Goal: Transaction & Acquisition: Purchase product/service

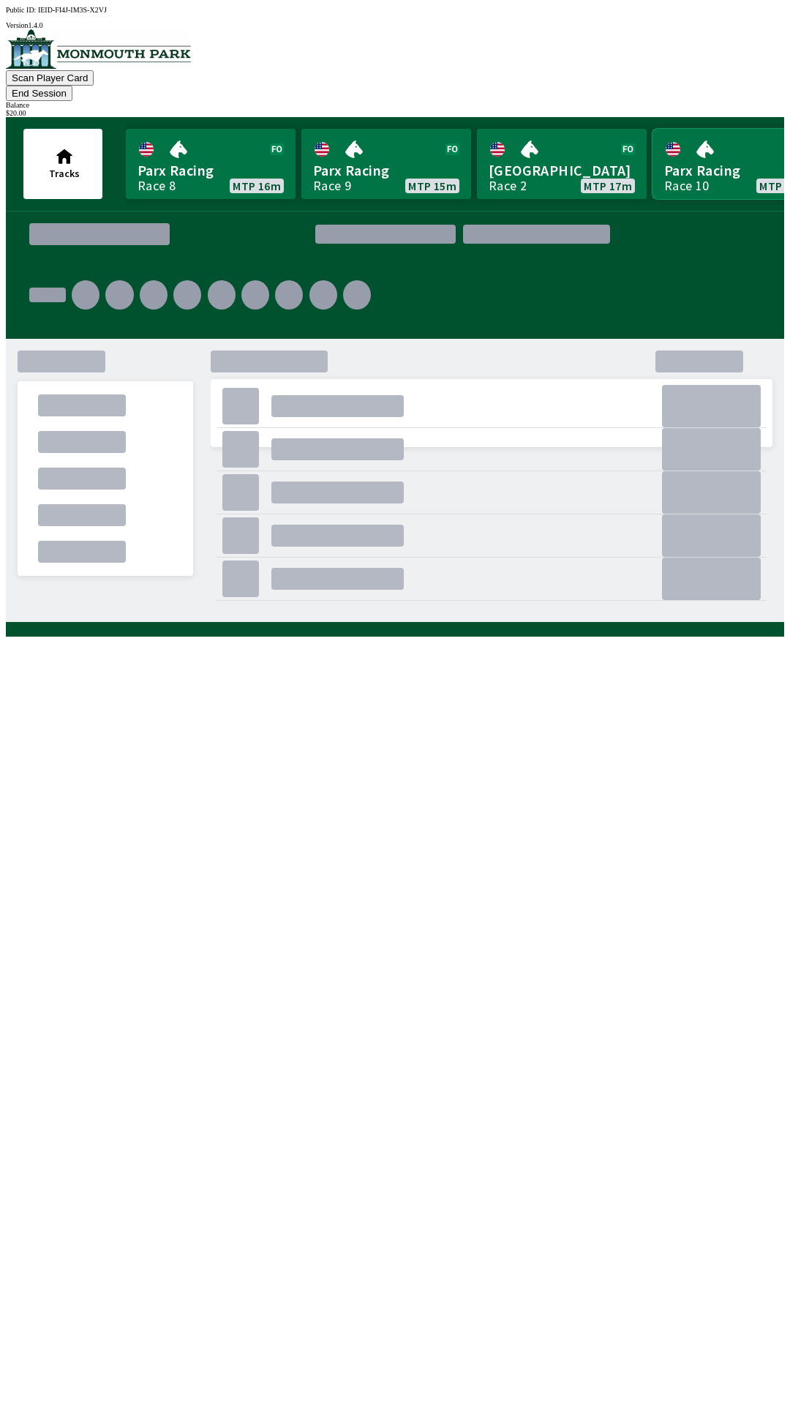
click at [686, 146] on link "Parx Racing Race 10 MTP 42m" at bounding box center [738, 164] width 170 height 70
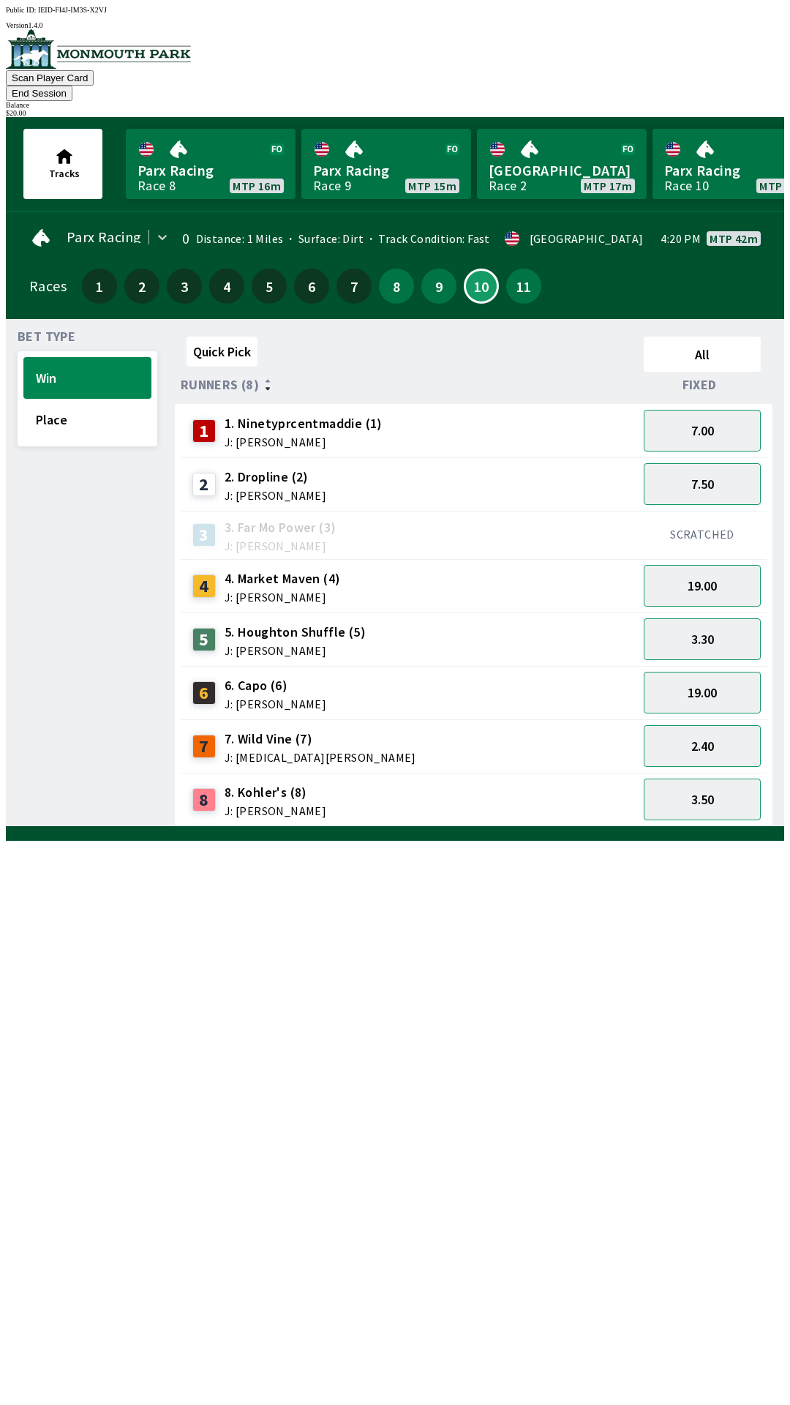
click at [688, 827] on div "Quick Pick All Runners (8) Fixed 1 1. Ninetyprcentmaddie (1) J: [PERSON_NAME] 7…" at bounding box center [479, 579] width 609 height 496
click at [730, 631] on button "3.30" at bounding box center [702, 639] width 117 height 42
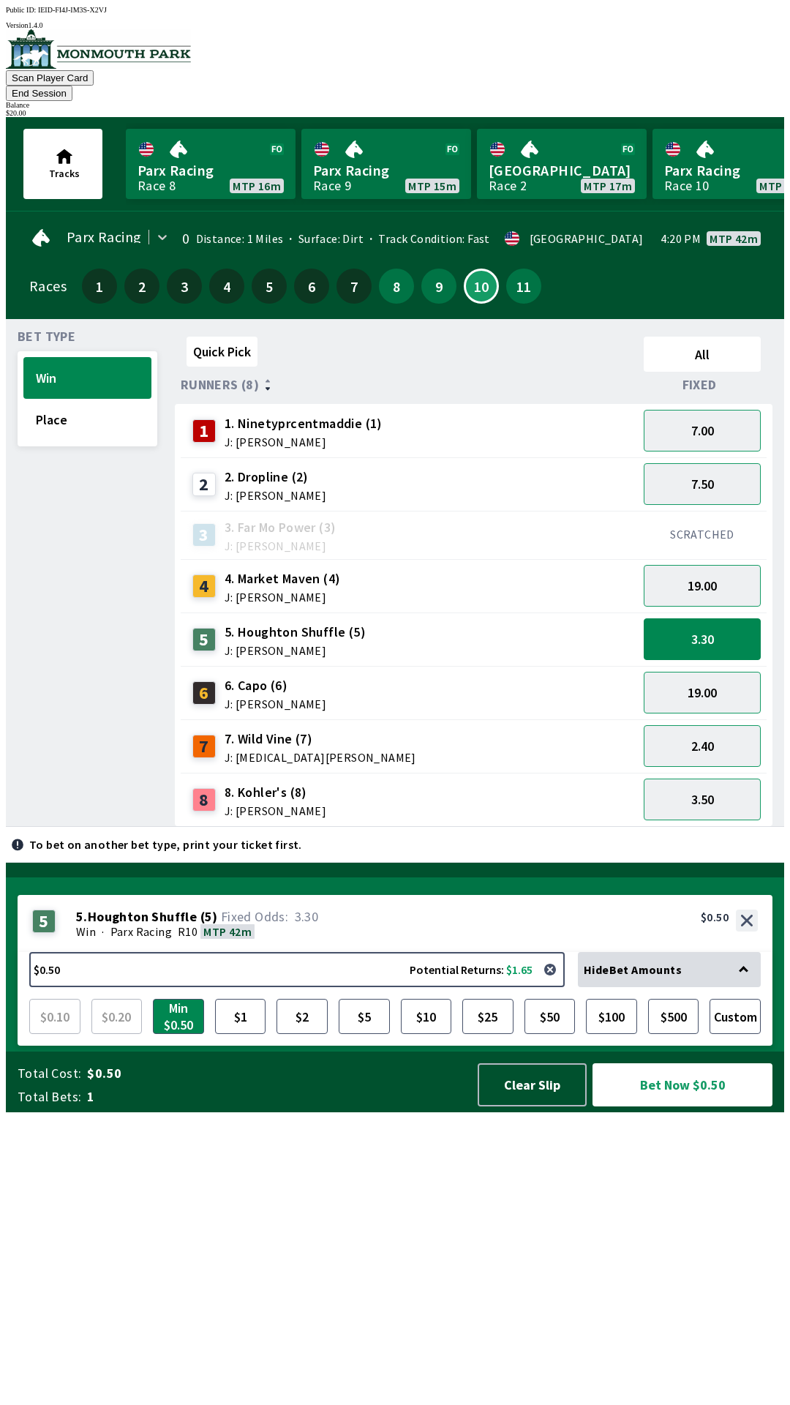
click at [744, 265] on div "Races 1 2 3 4 5 6 7 8 9 10 11" at bounding box center [395, 286] width 732 height 42
click at [745, 129] on link "Parx Racing Race 10 MTP 42m" at bounding box center [738, 164] width 170 height 70
click at [537, 1106] on button "Clear Slip" at bounding box center [532, 1084] width 109 height 43
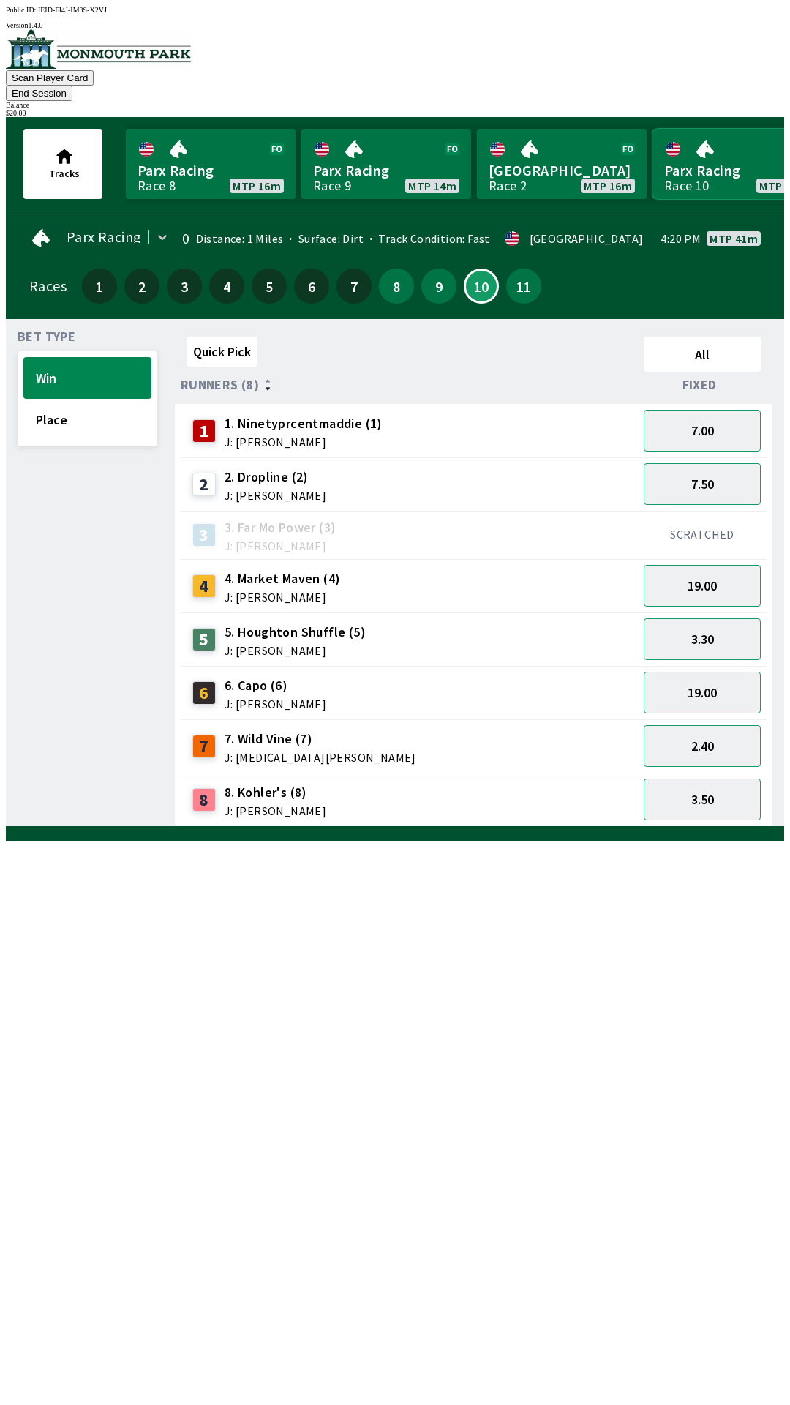
click at [708, 161] on link "Parx Racing Race 10 MTP 41m" at bounding box center [738, 164] width 170 height 70
click at [582, 173] on link "[GEOGRAPHIC_DATA] Race 2 MTP 16m" at bounding box center [562, 164] width 170 height 70
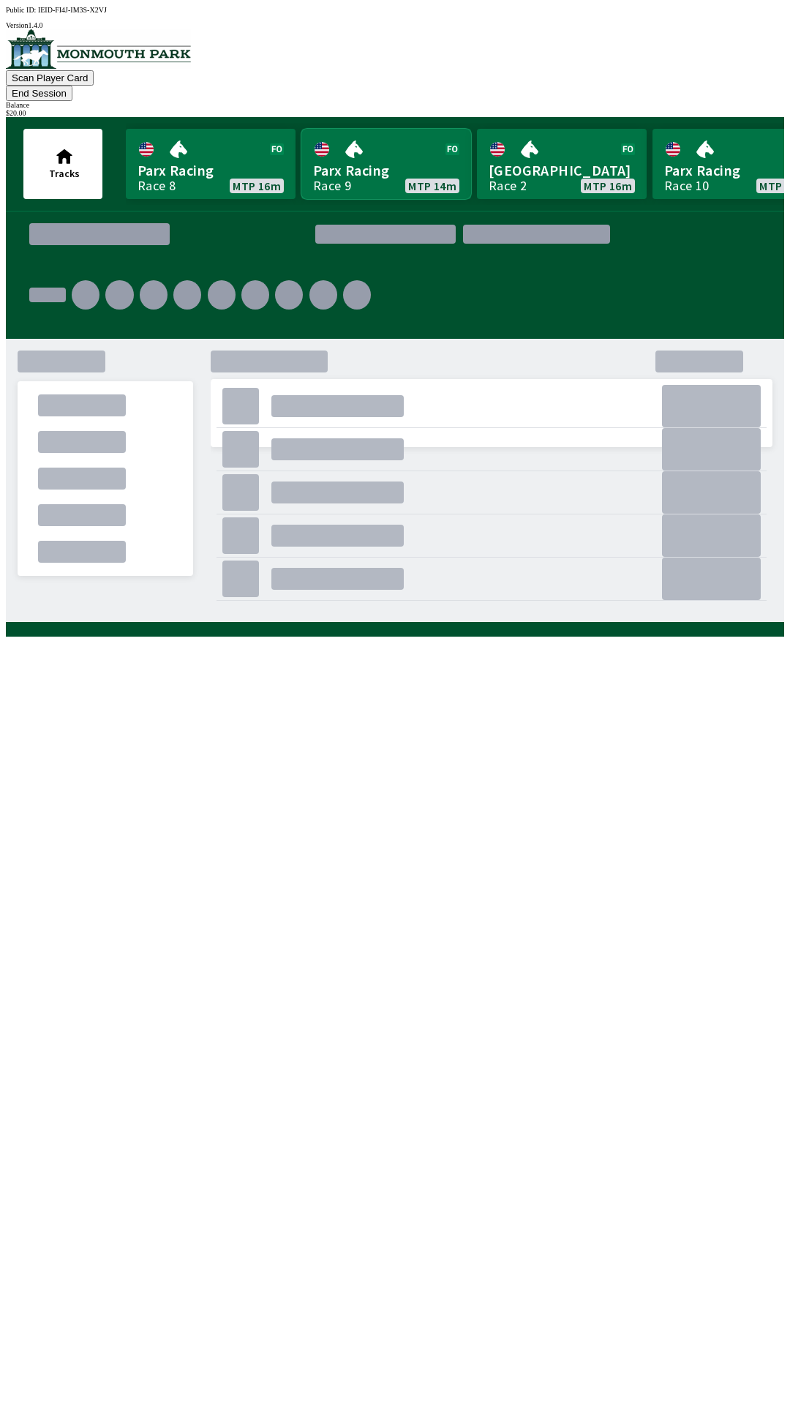
click at [351, 144] on link "Parx Racing Race 9 MTP 14m" at bounding box center [386, 164] width 170 height 70
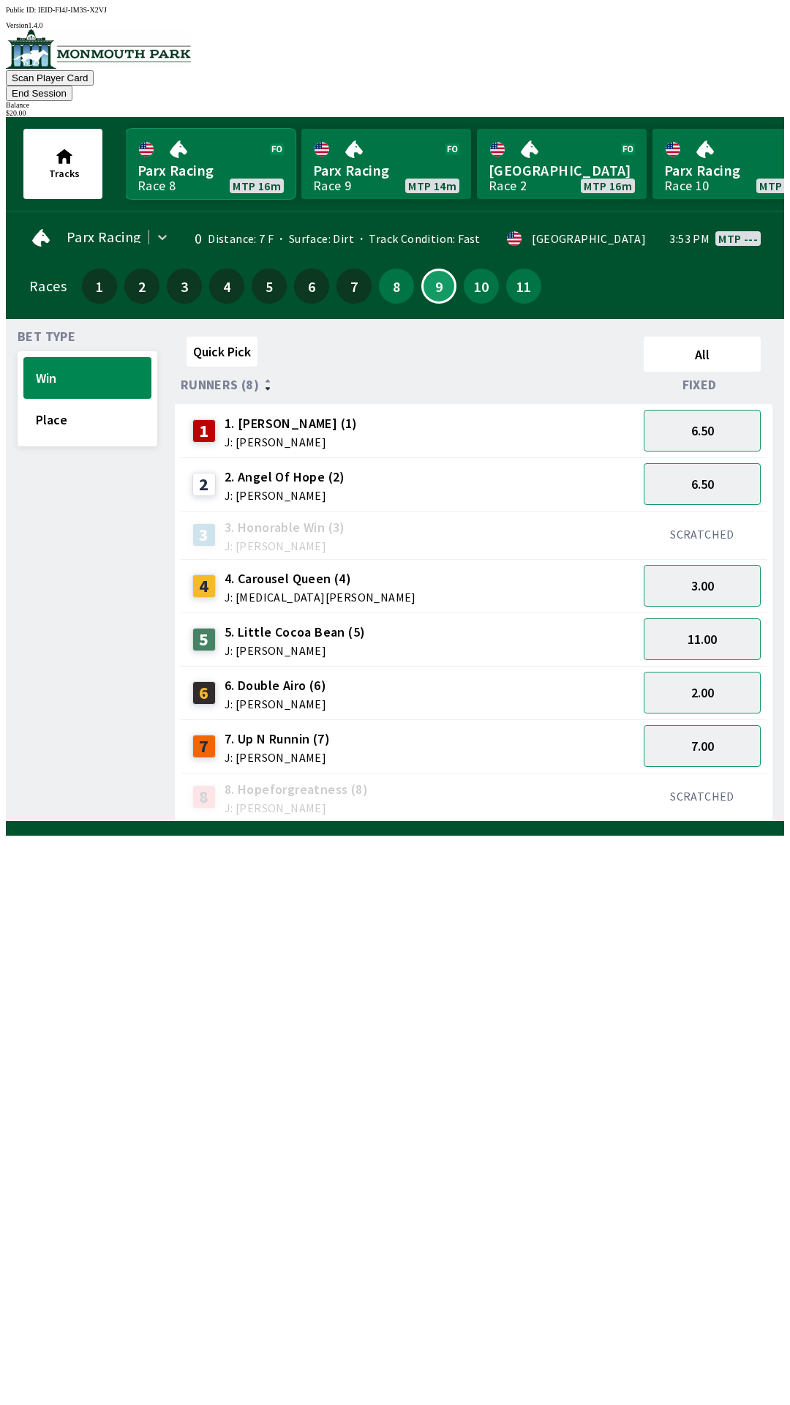
click at [187, 159] on link "Parx Racing Race 8 MTP 16m" at bounding box center [211, 164] width 170 height 70
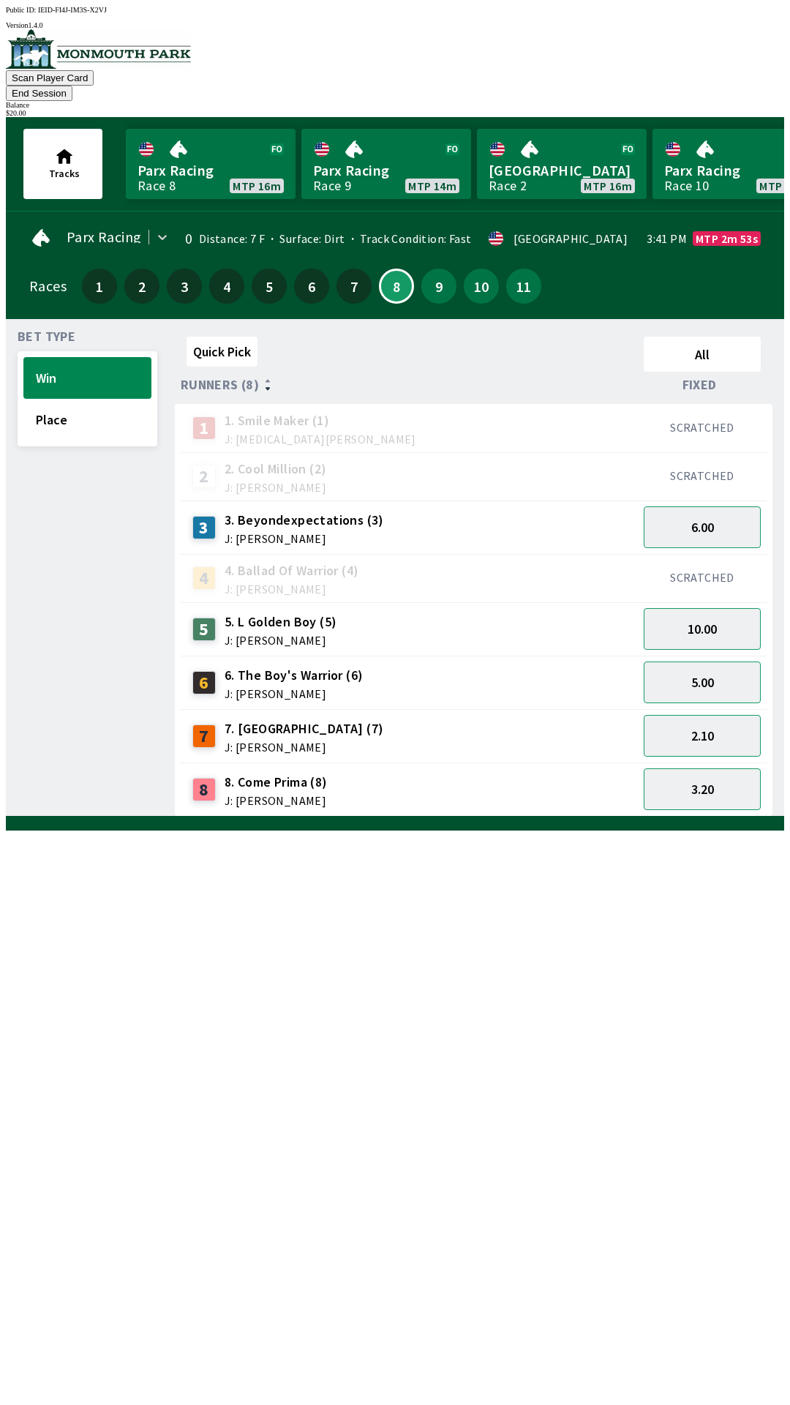
click at [734, 223] on div "Parx Racing 0 Distance: 7 F Surface: Dirt Track Condition: Fast · [GEOGRAPHIC_D…" at bounding box center [395, 238] width 732 height 30
click at [706, 173] on link "Parx Racing Race 10 MTP 41m" at bounding box center [738, 164] width 170 height 70
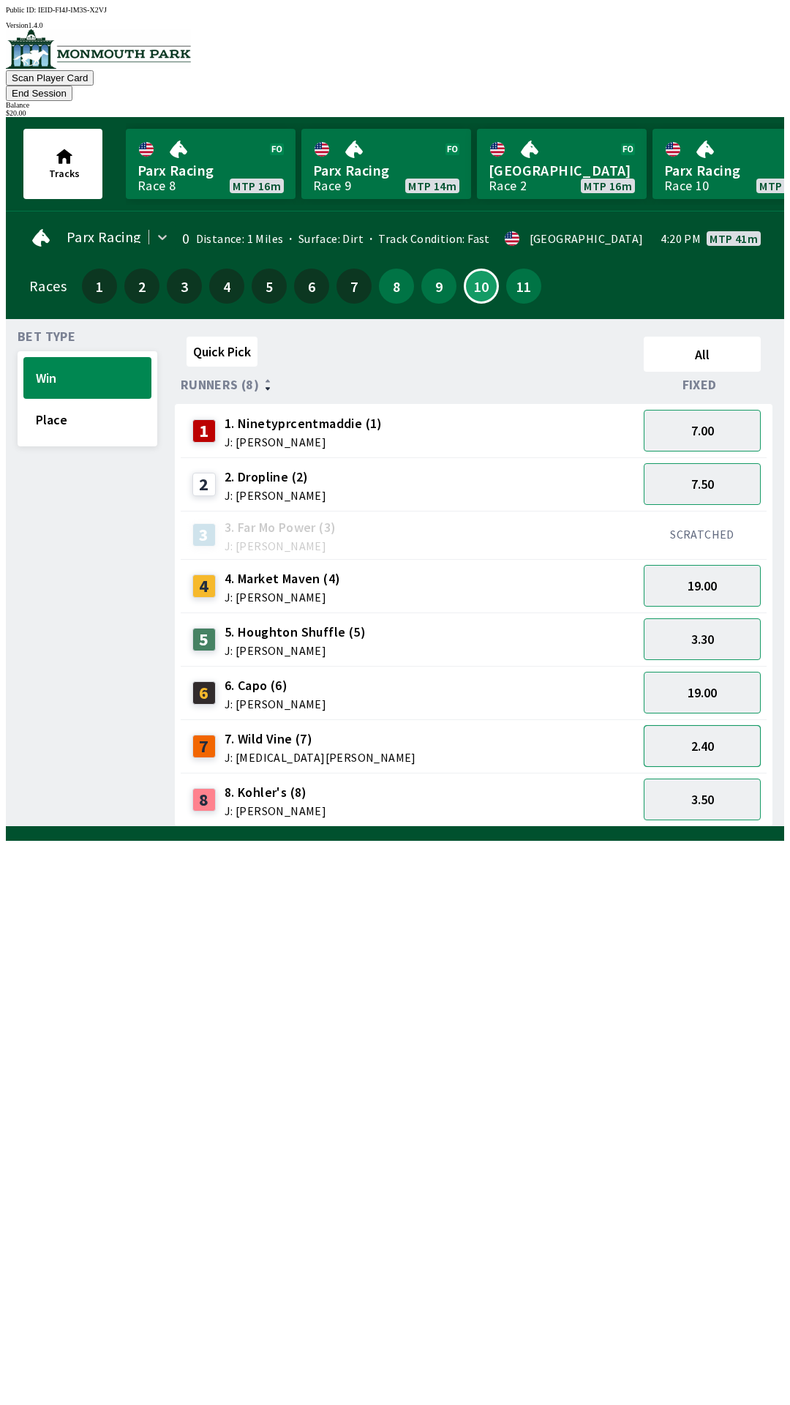
click at [714, 735] on button "2.40" at bounding box center [702, 746] width 117 height 42
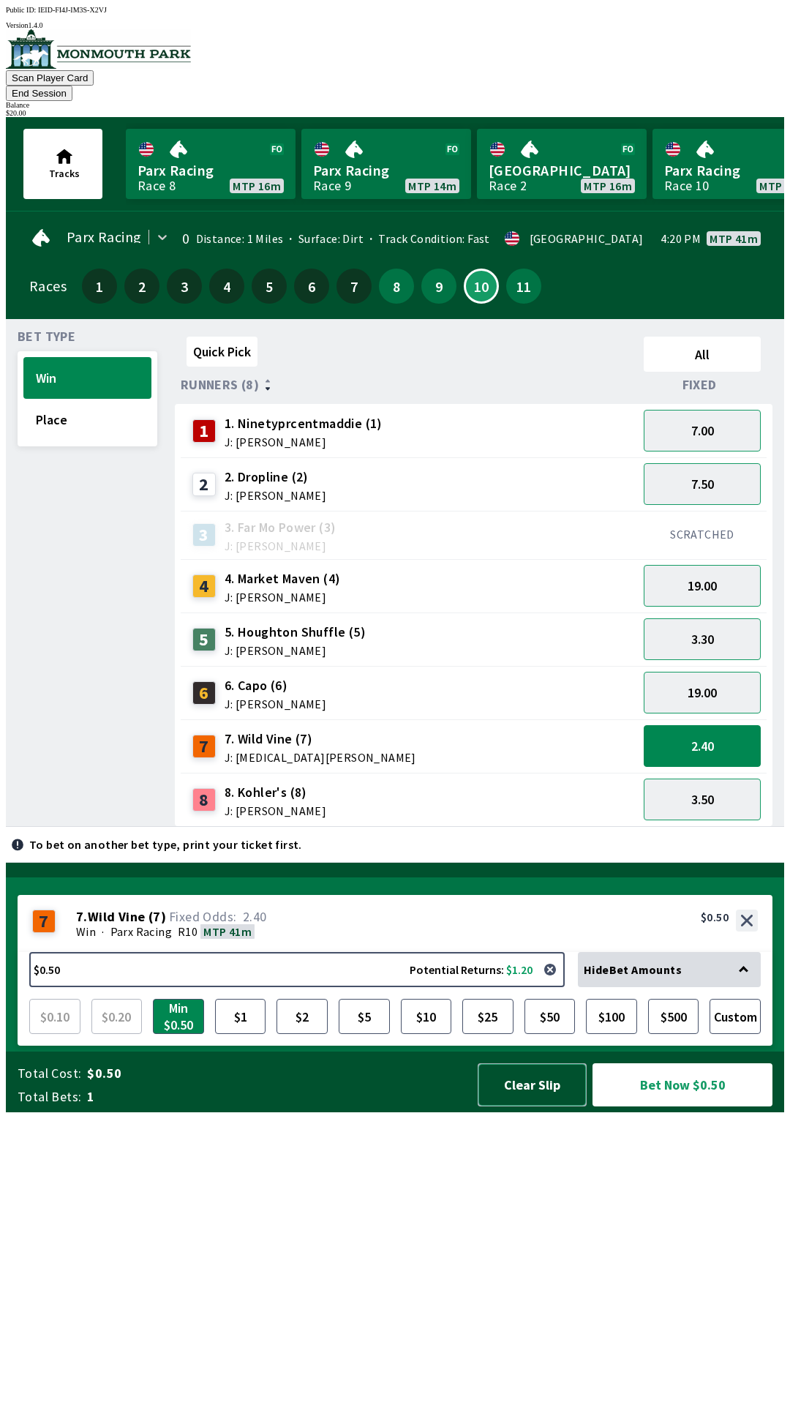
click at [538, 1106] on button "Clear Slip" at bounding box center [532, 1084] width 109 height 43
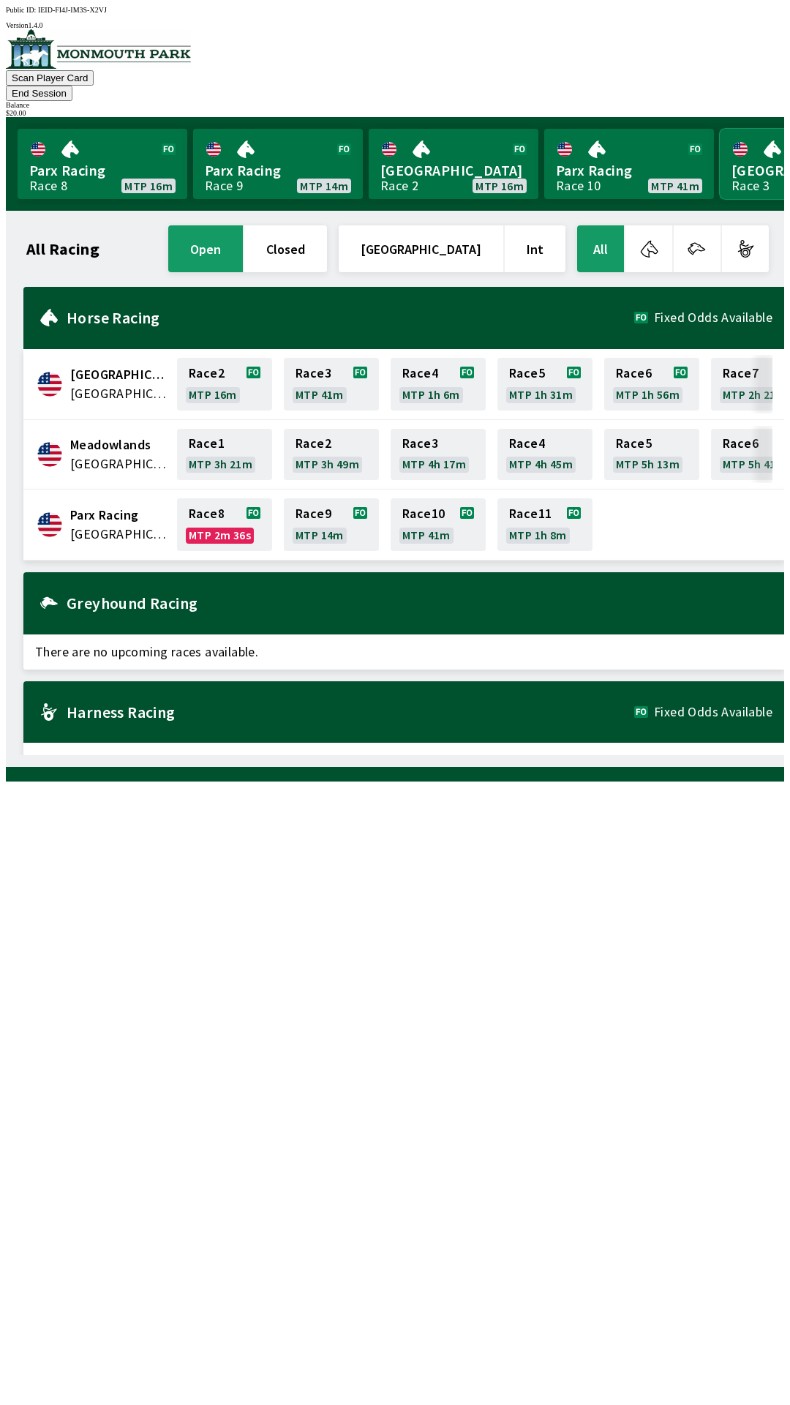
click at [750, 151] on link "[GEOGRAPHIC_DATA] 3 MTP ---" at bounding box center [805, 164] width 170 height 70
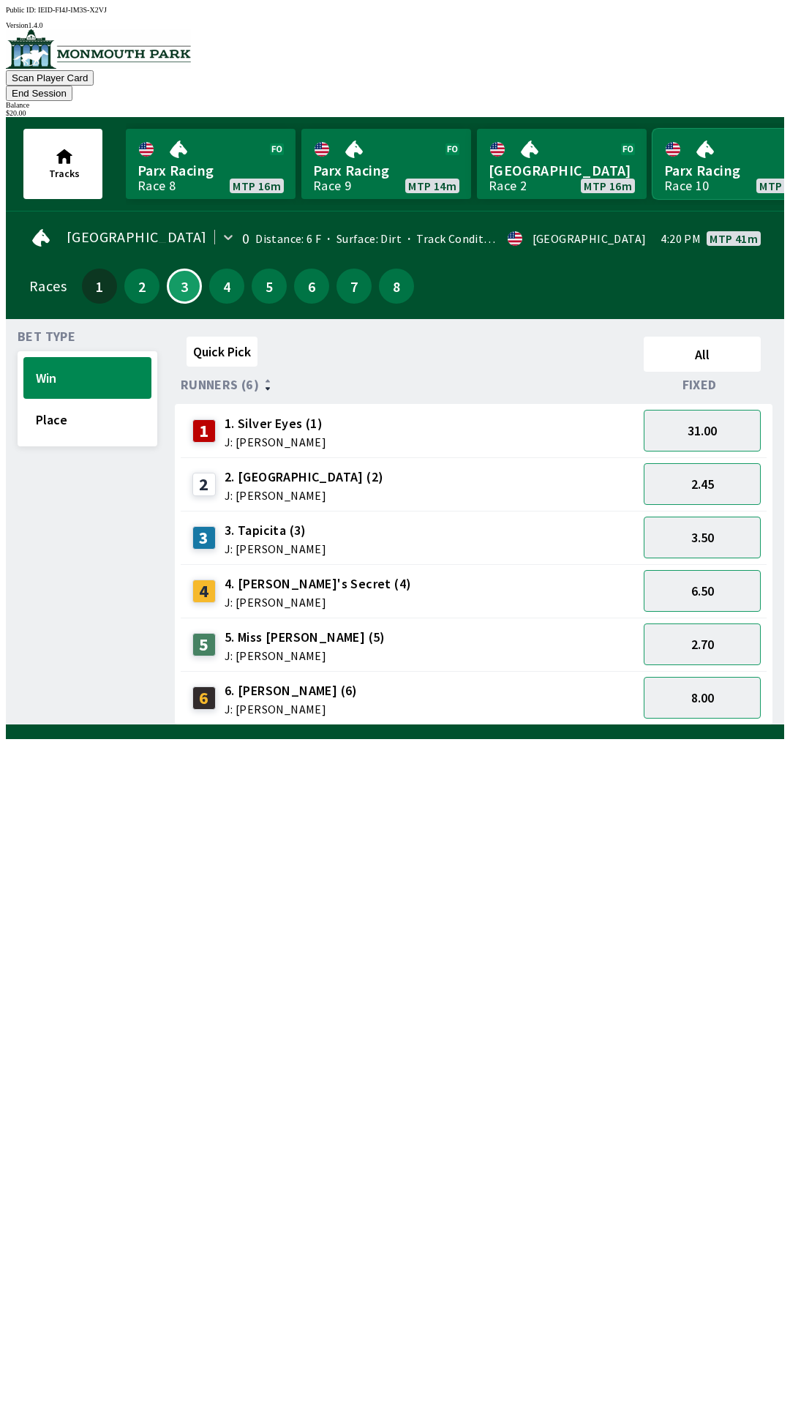
click at [714, 174] on link "Parx Racing Race 10 MTP 41m" at bounding box center [738, 164] width 170 height 70
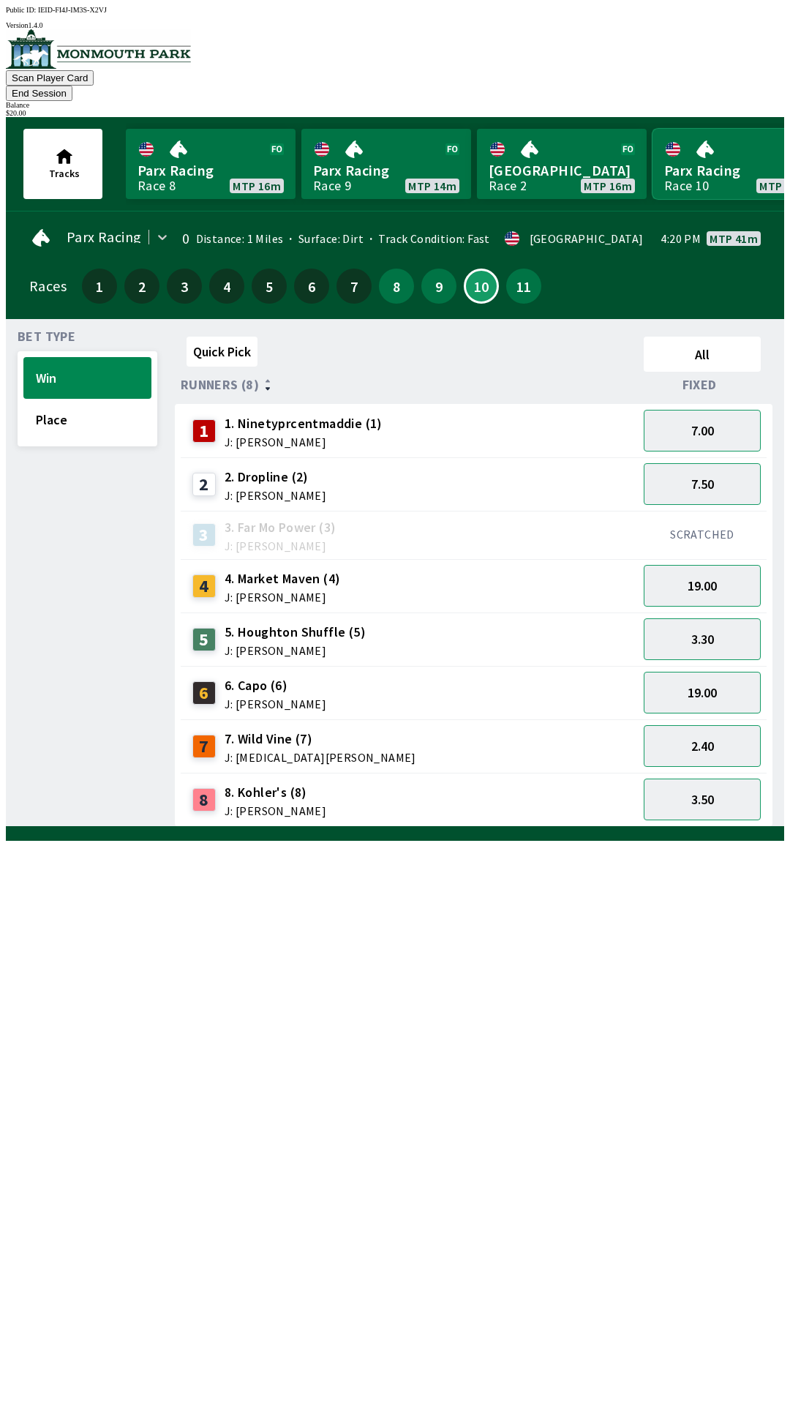
click at [704, 147] on link "Parx Racing Race 10 MTP 41m" at bounding box center [738, 164] width 170 height 70
click at [480, 152] on link "[GEOGRAPHIC_DATA] Race 2 MTP 16m" at bounding box center [562, 164] width 170 height 70
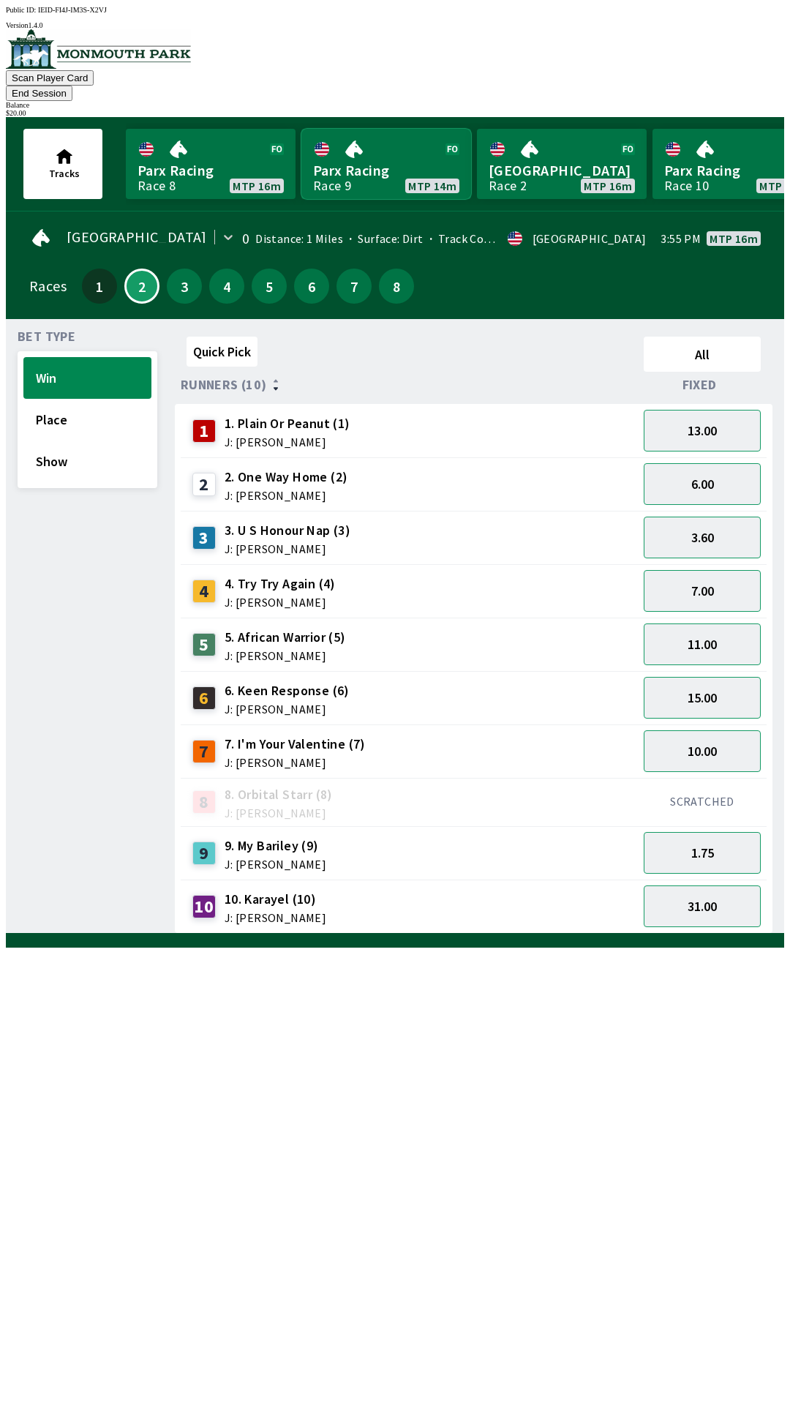
click at [352, 151] on link "Parx Racing Race 9 MTP 14m" at bounding box center [386, 164] width 170 height 70
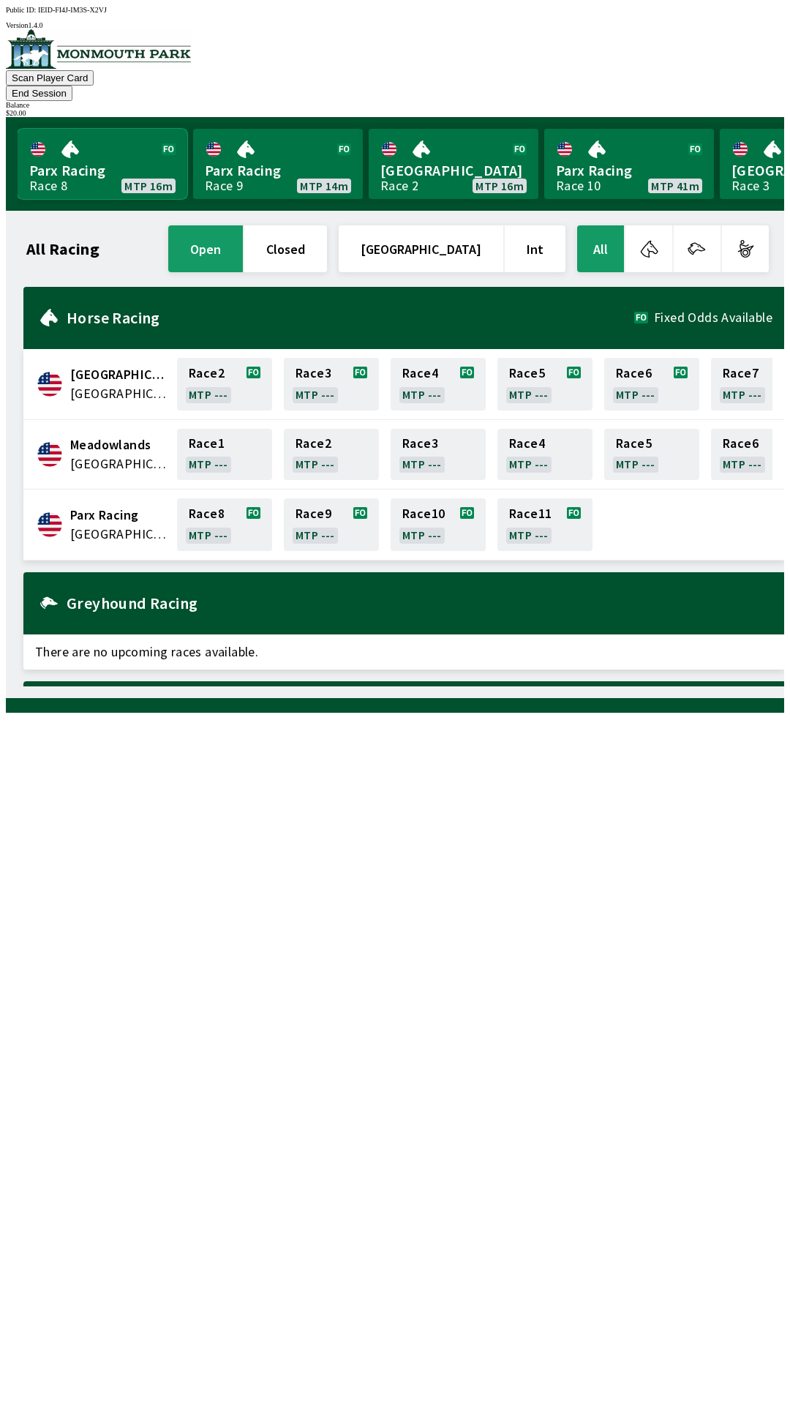
click at [53, 134] on link "Parx Racing Race 8 MTP 16m" at bounding box center [103, 164] width 170 height 70
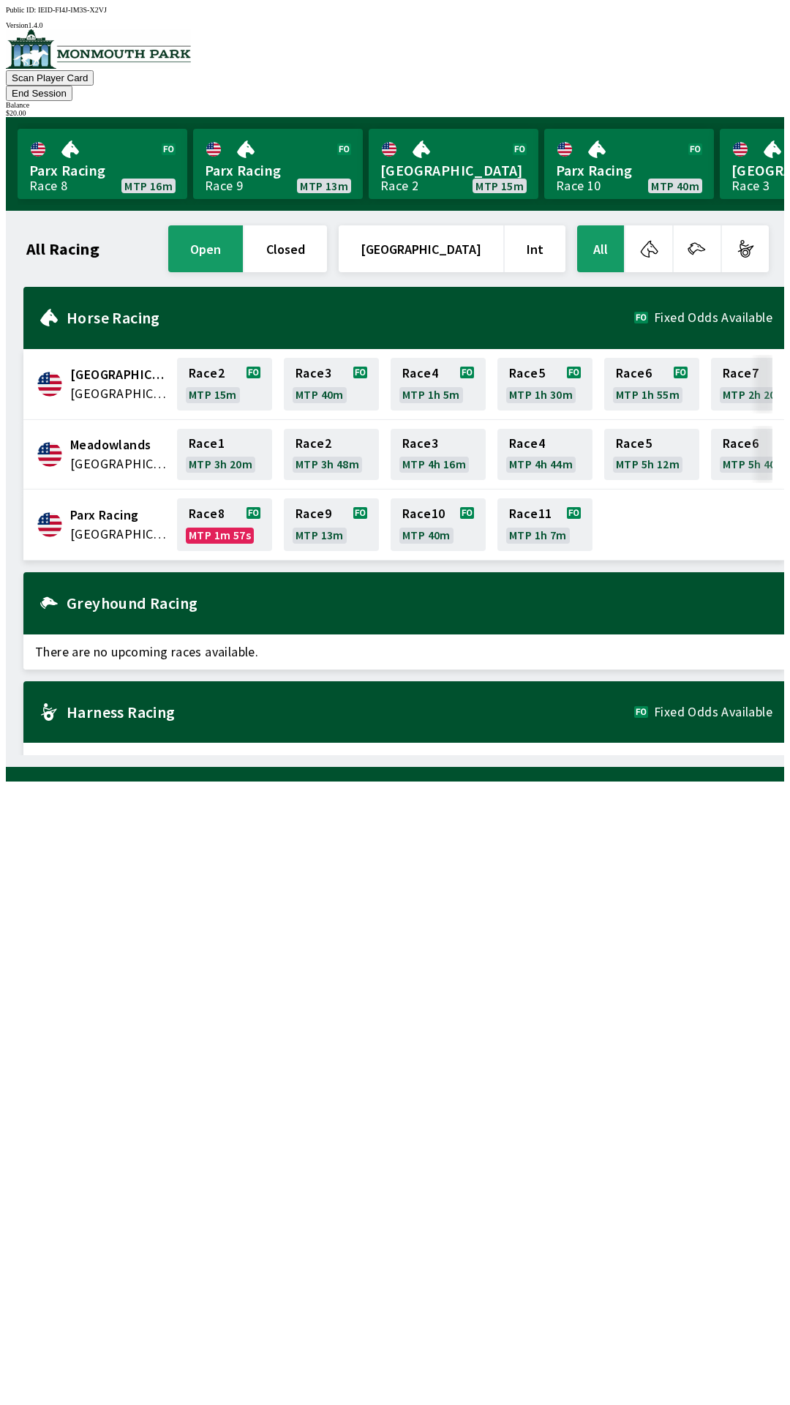
click at [456, 681] on div "Harness Racing Fixed Odds Available" at bounding box center [403, 712] width 761 height 62
click at [312, 429] on link "Race 2 MTP 3h 48m" at bounding box center [331, 454] width 95 height 51
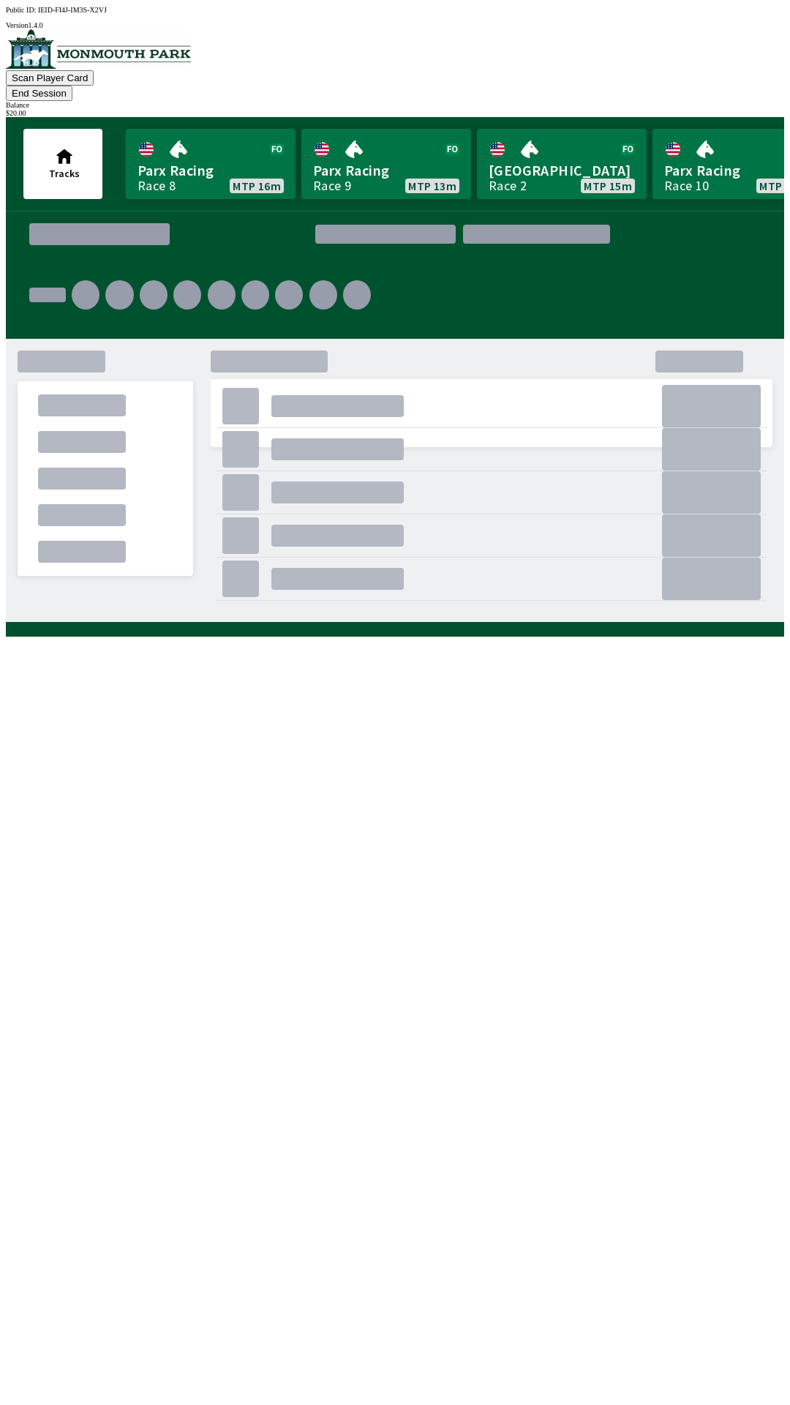
click at [236, 345] on div ". . . . . . . . . . . . . . . . . . . . . . . ." at bounding box center [401, 484] width 767 height 278
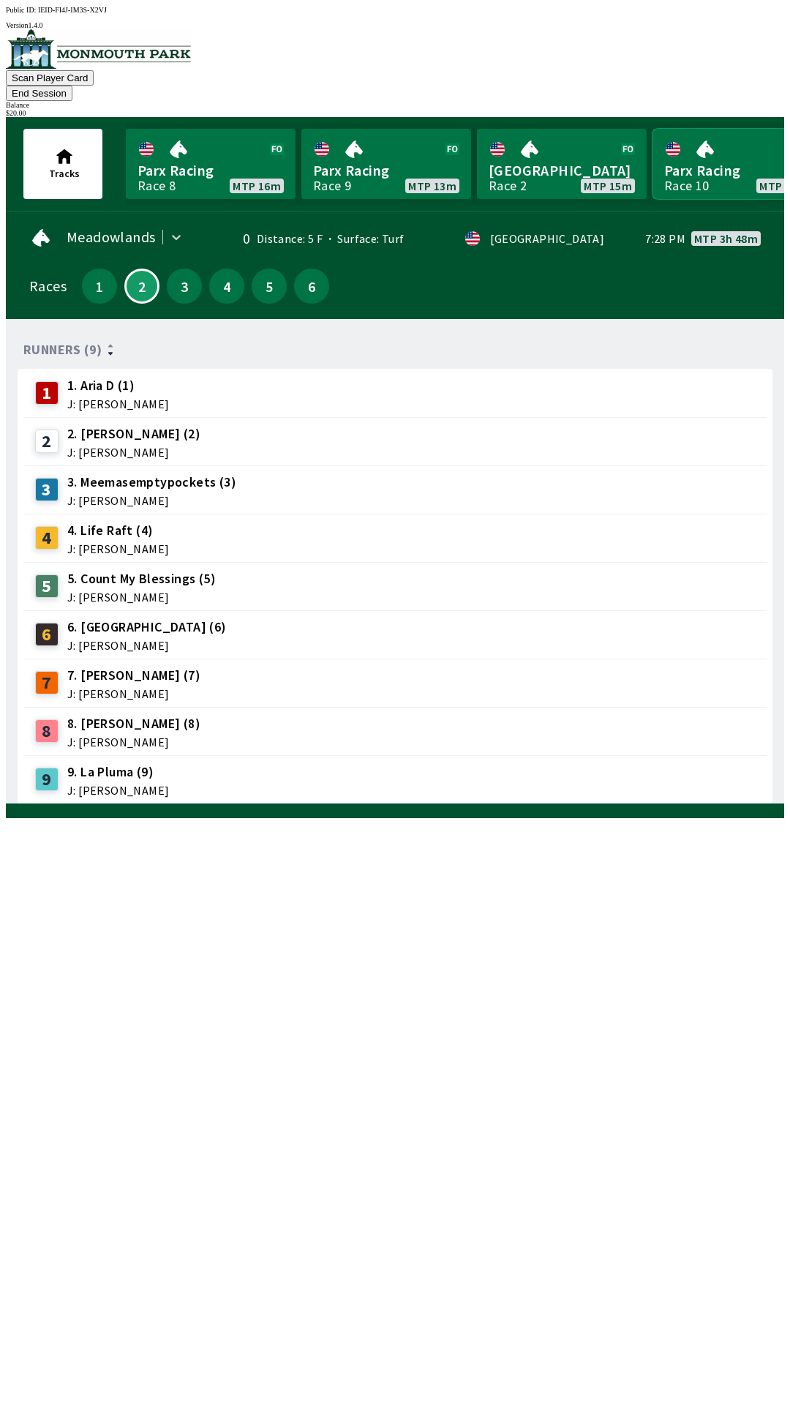
click at [702, 129] on link "Parx Racing Race 10 MTP 40m" at bounding box center [738, 164] width 170 height 70
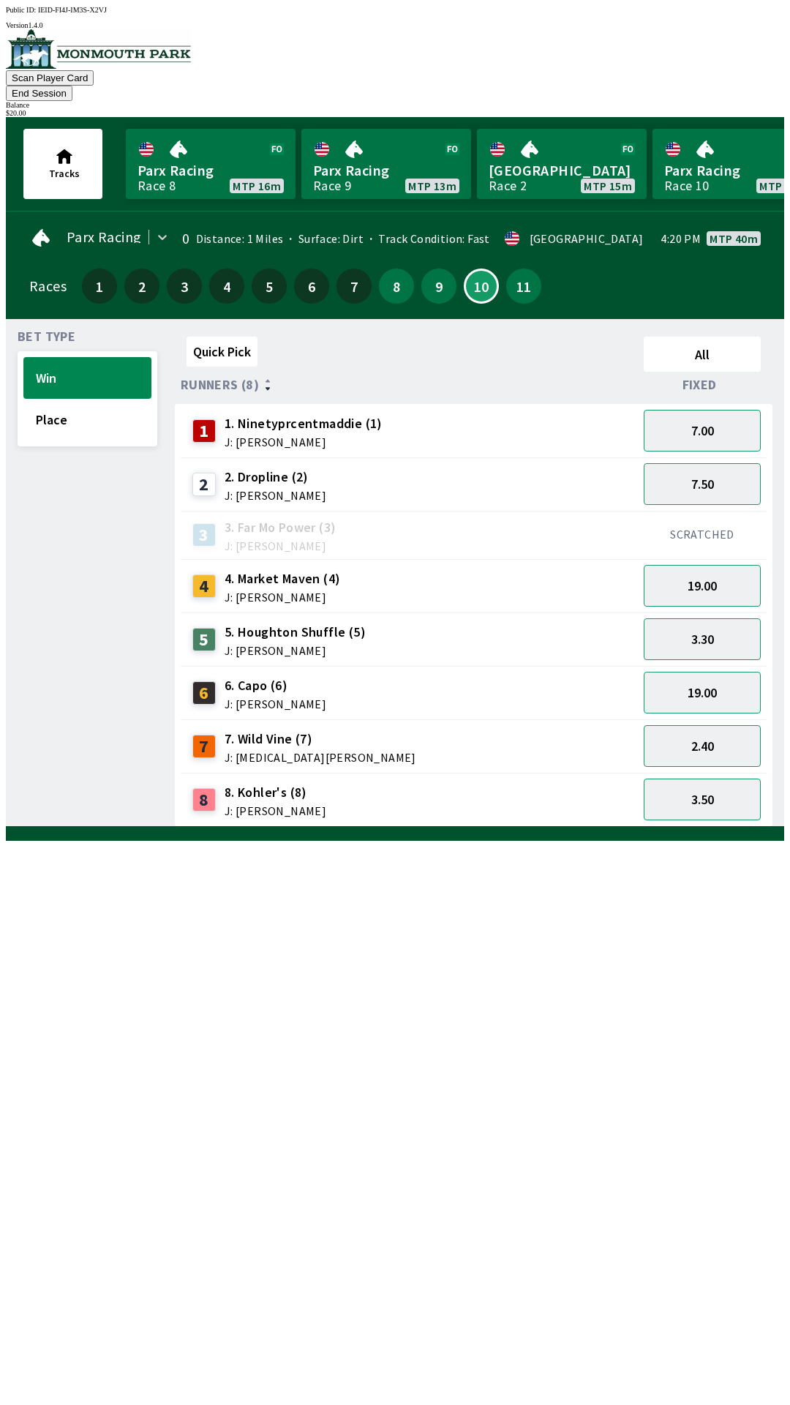
click at [706, 101] on div "Balance" at bounding box center [395, 105] width 778 height 8
click at [707, 109] on div "$ 20.00" at bounding box center [395, 113] width 778 height 8
click at [734, 101] on div "Balance" at bounding box center [395, 105] width 778 height 8
click at [720, 109] on div "$ 20.00" at bounding box center [395, 113] width 778 height 8
click at [718, 109] on div "$ 20.00" at bounding box center [395, 113] width 778 height 8
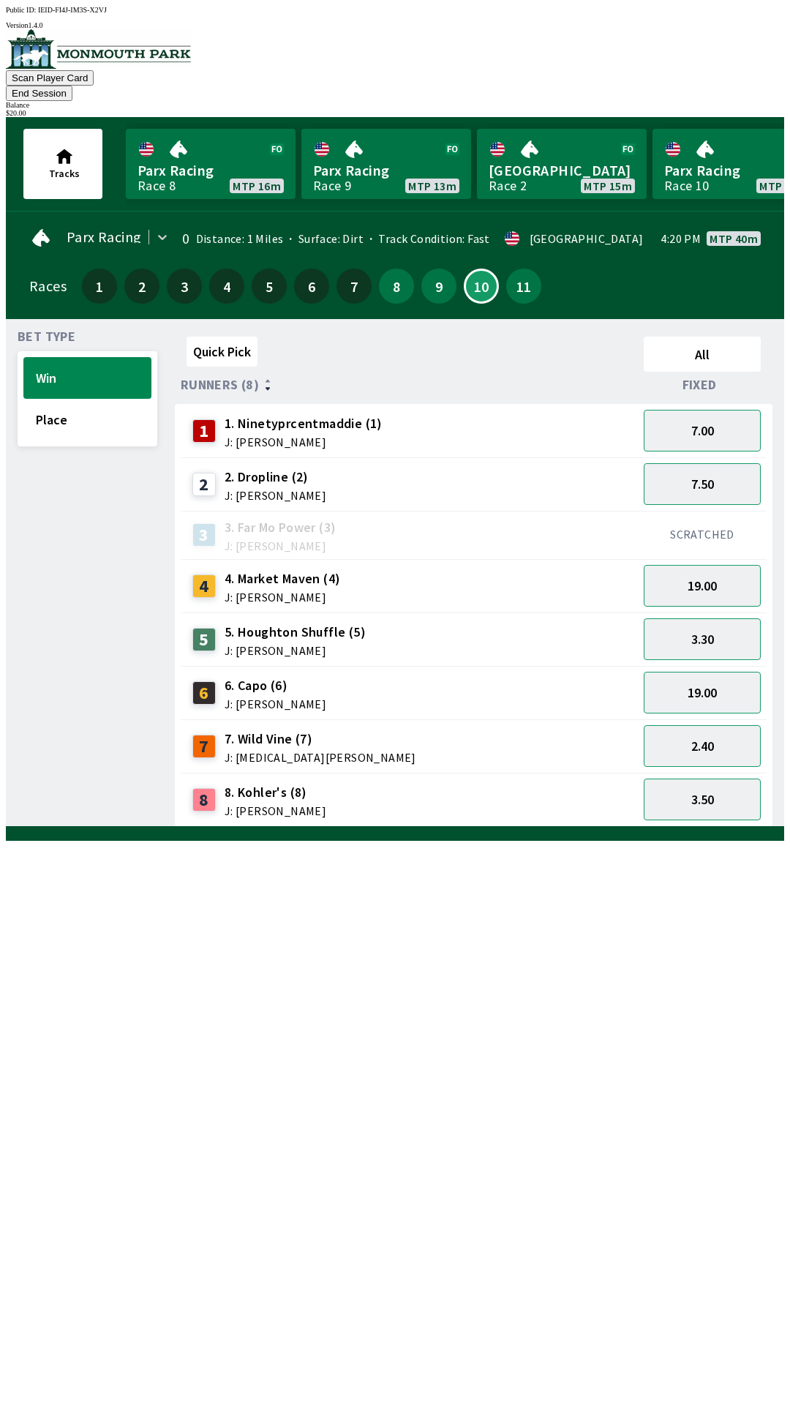
click at [711, 109] on div "$ 20.00" at bounding box center [395, 113] width 778 height 8
click at [702, 101] on div "Balance" at bounding box center [395, 105] width 778 height 8
click at [72, 86] on button "End Session" at bounding box center [39, 93] width 67 height 15
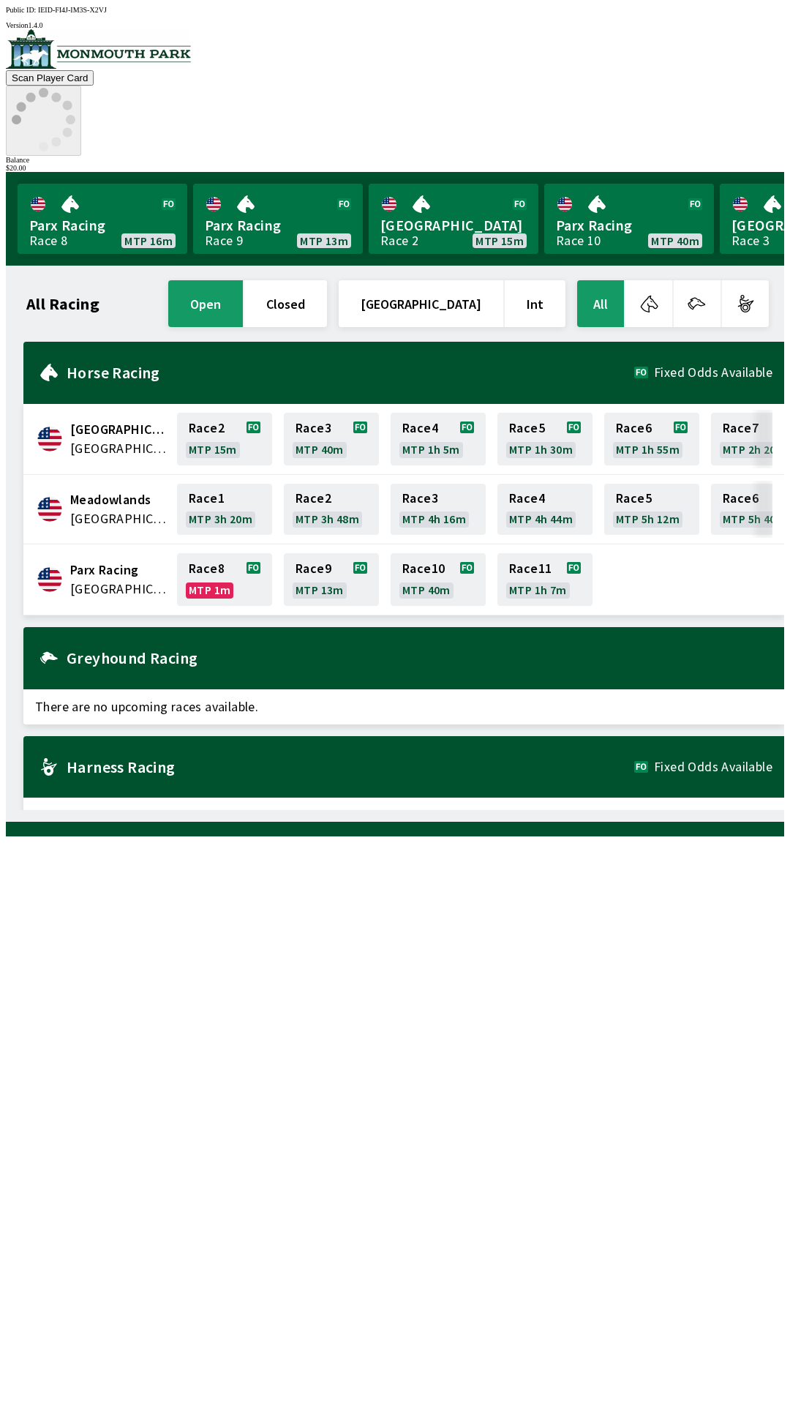
click at [713, 164] on div "$ 20.00" at bounding box center [395, 168] width 778 height 8
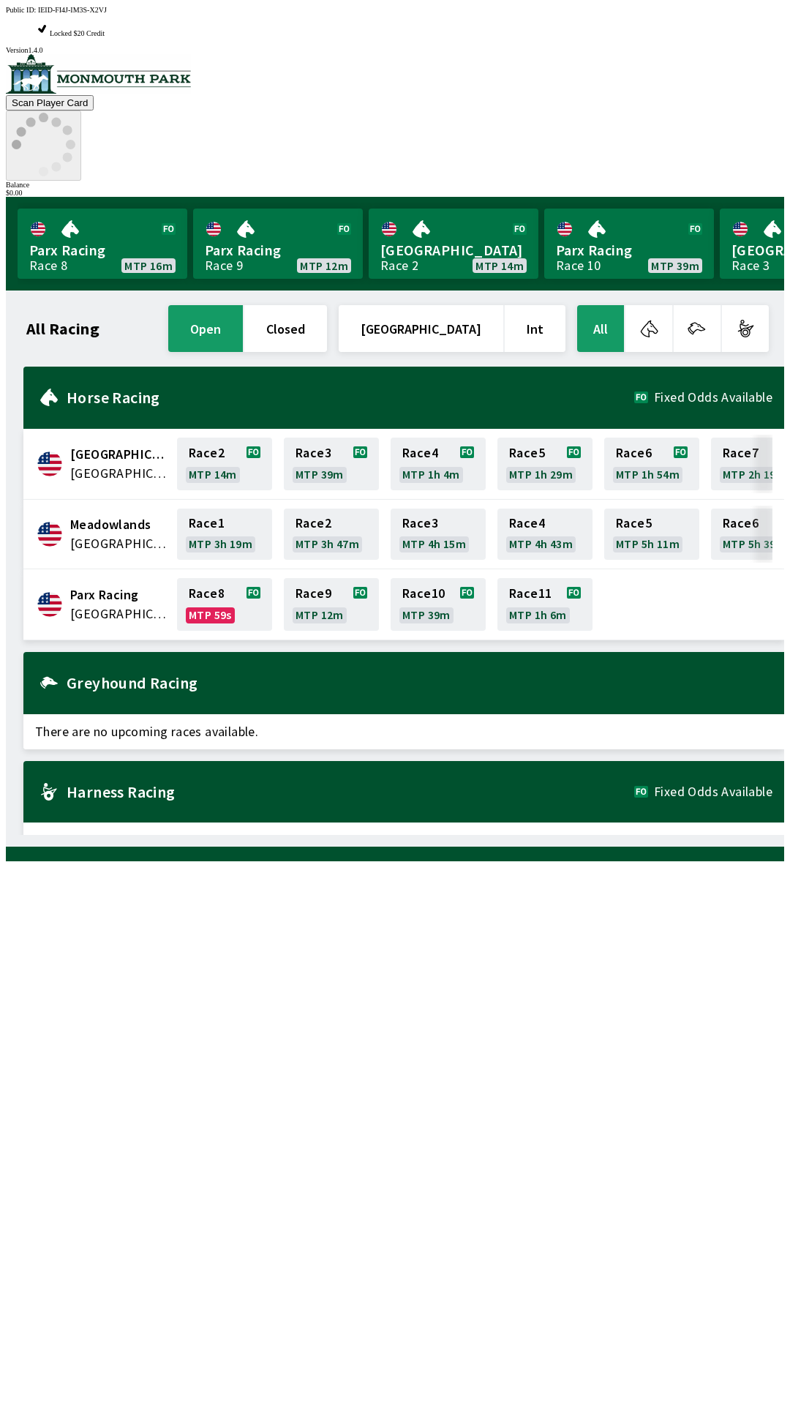
click at [723, 189] on div "$ 0.00" at bounding box center [395, 193] width 778 height 8
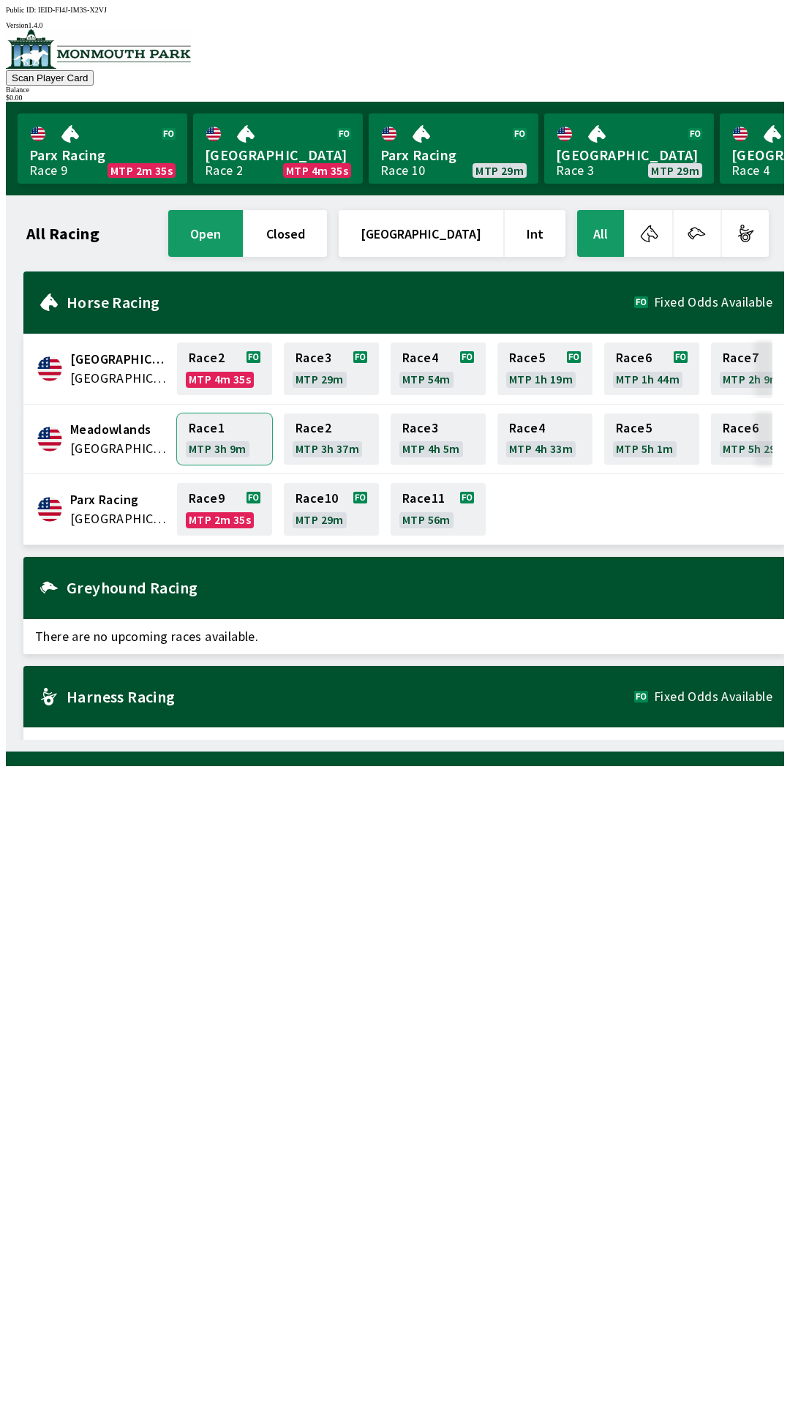
click at [222, 429] on link "Race 1 MTP 3h 9m" at bounding box center [224, 438] width 95 height 51
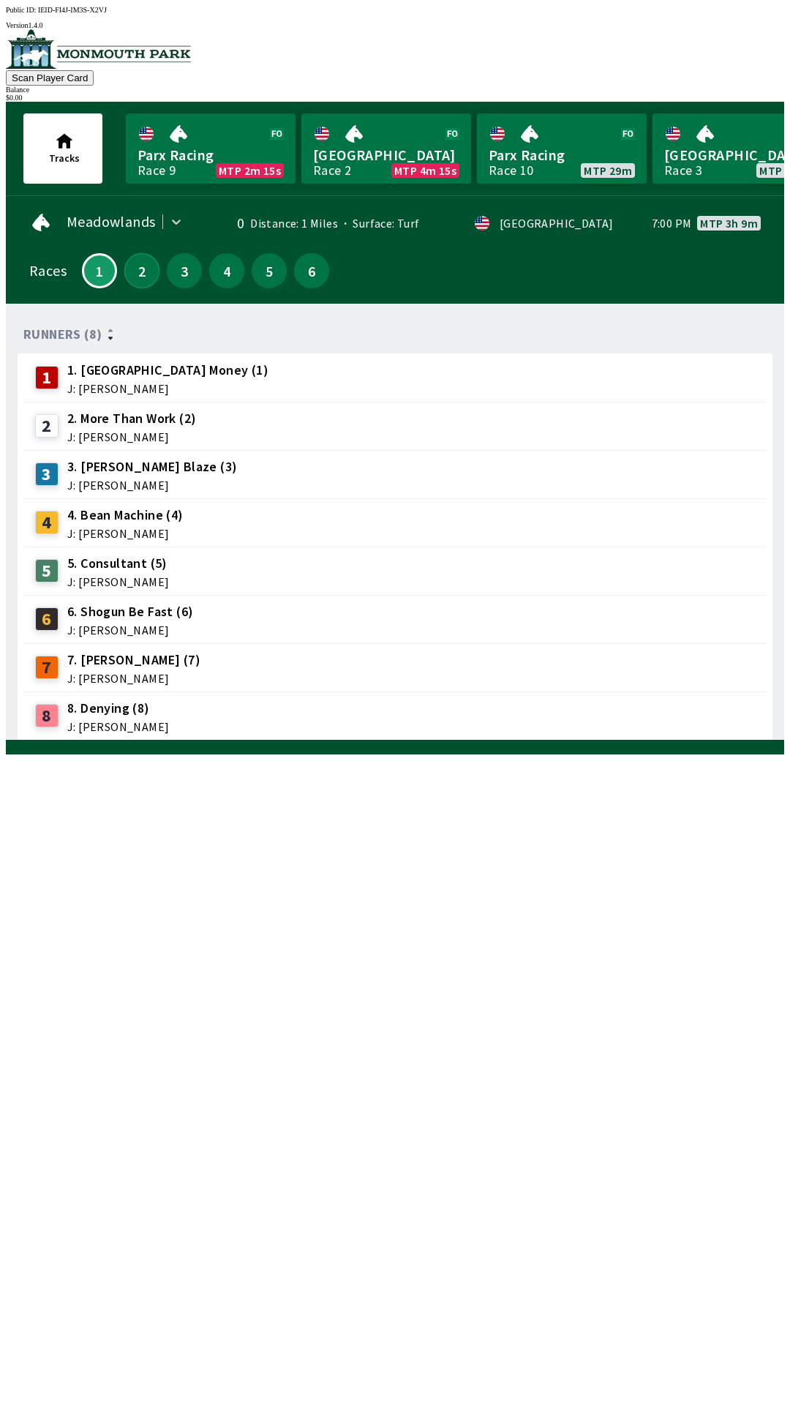
click at [135, 262] on button "2" at bounding box center [141, 270] width 35 height 35
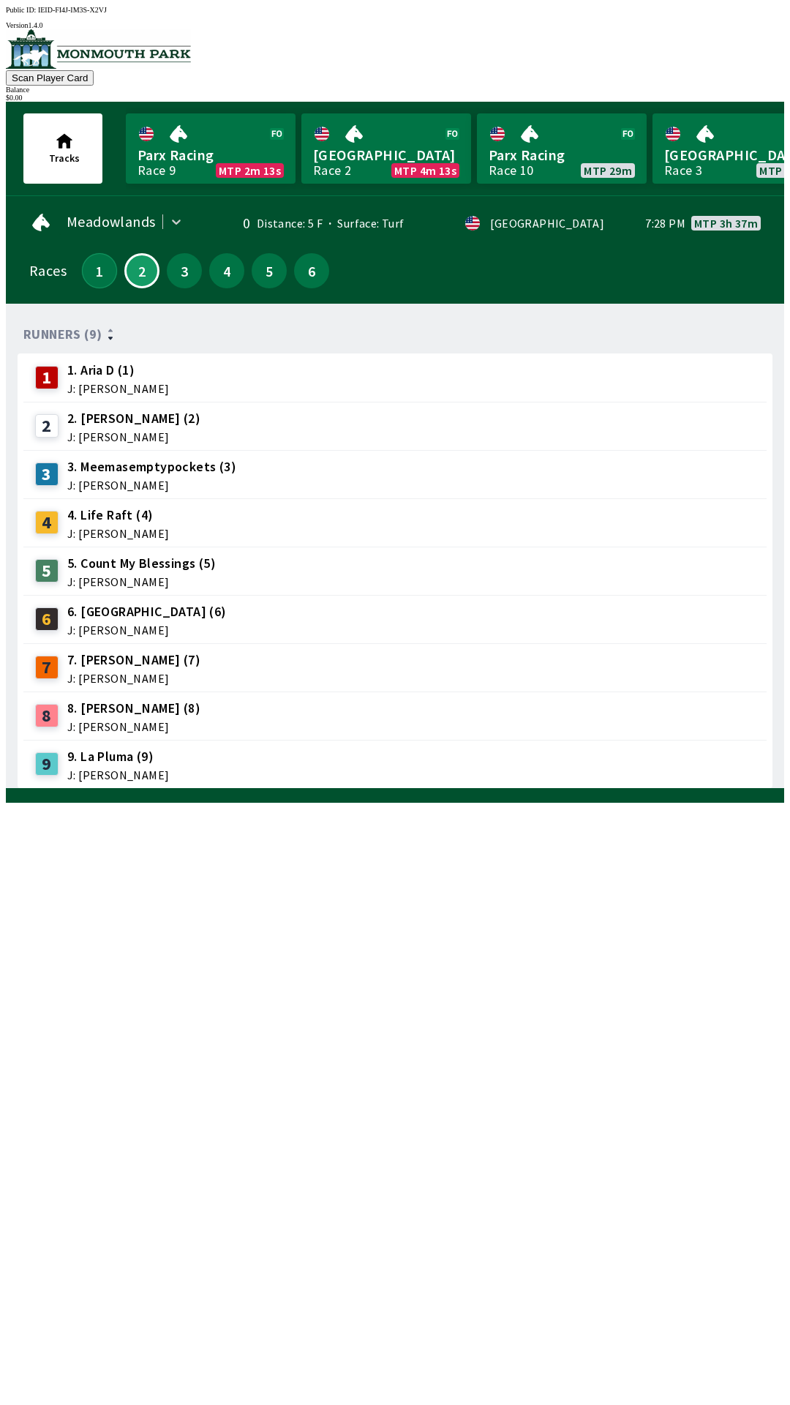
click at [94, 254] on button "1" at bounding box center [99, 270] width 35 height 35
